Goal: Communication & Community: Answer question/provide support

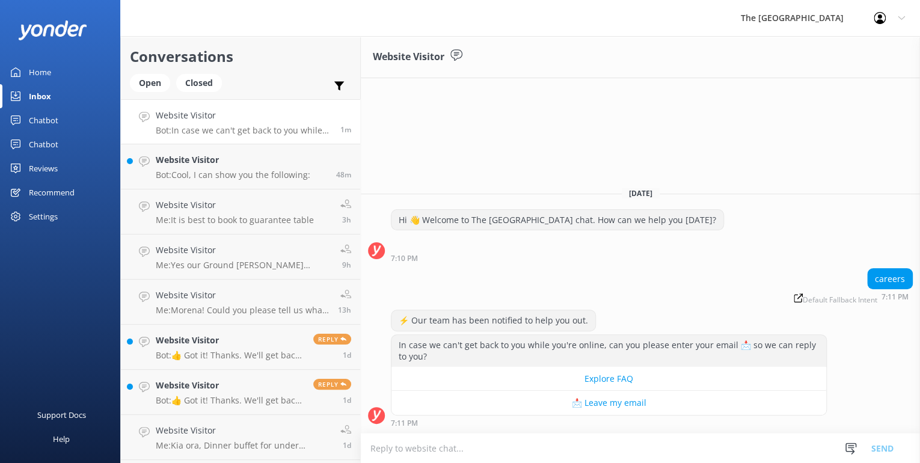
click at [579, 446] on textarea at bounding box center [640, 448] width 559 height 29
click at [557, 450] on textarea "Kia ora, Please send your CV & Cover Letter to [PERSON_NAME][EMAIL_ADDRESS][DOM…" at bounding box center [640, 448] width 559 height 30
type textarea "Kia ora, please send your CV & Cover Letter to [EMAIL_ADDRESS][DOMAIN_NAME]"
click at [874, 443] on button "Send" at bounding box center [882, 448] width 45 height 30
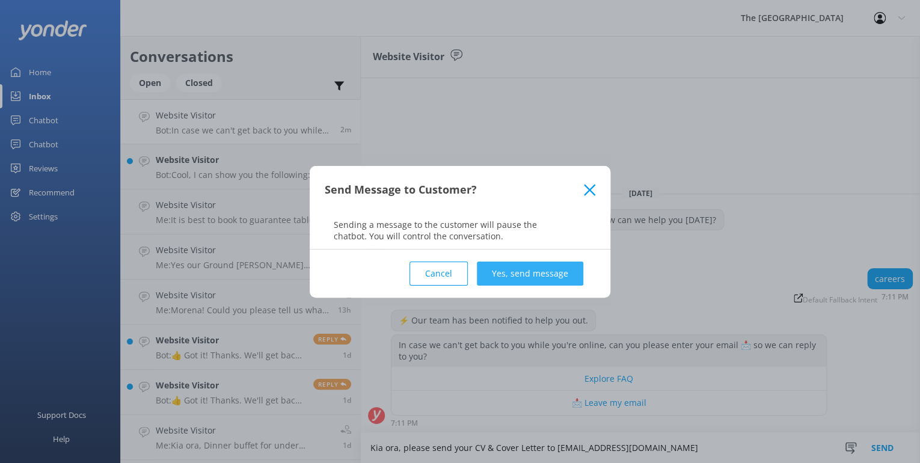
click at [569, 269] on button "Yes, send message" at bounding box center [530, 274] width 106 height 24
